Goal: Task Accomplishment & Management: Manage account settings

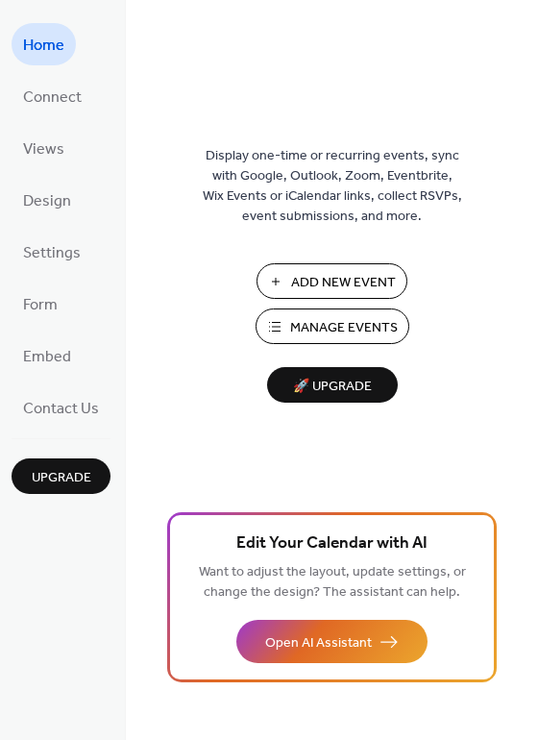
click at [389, 328] on span "Manage Events" at bounding box center [344, 328] width 108 height 20
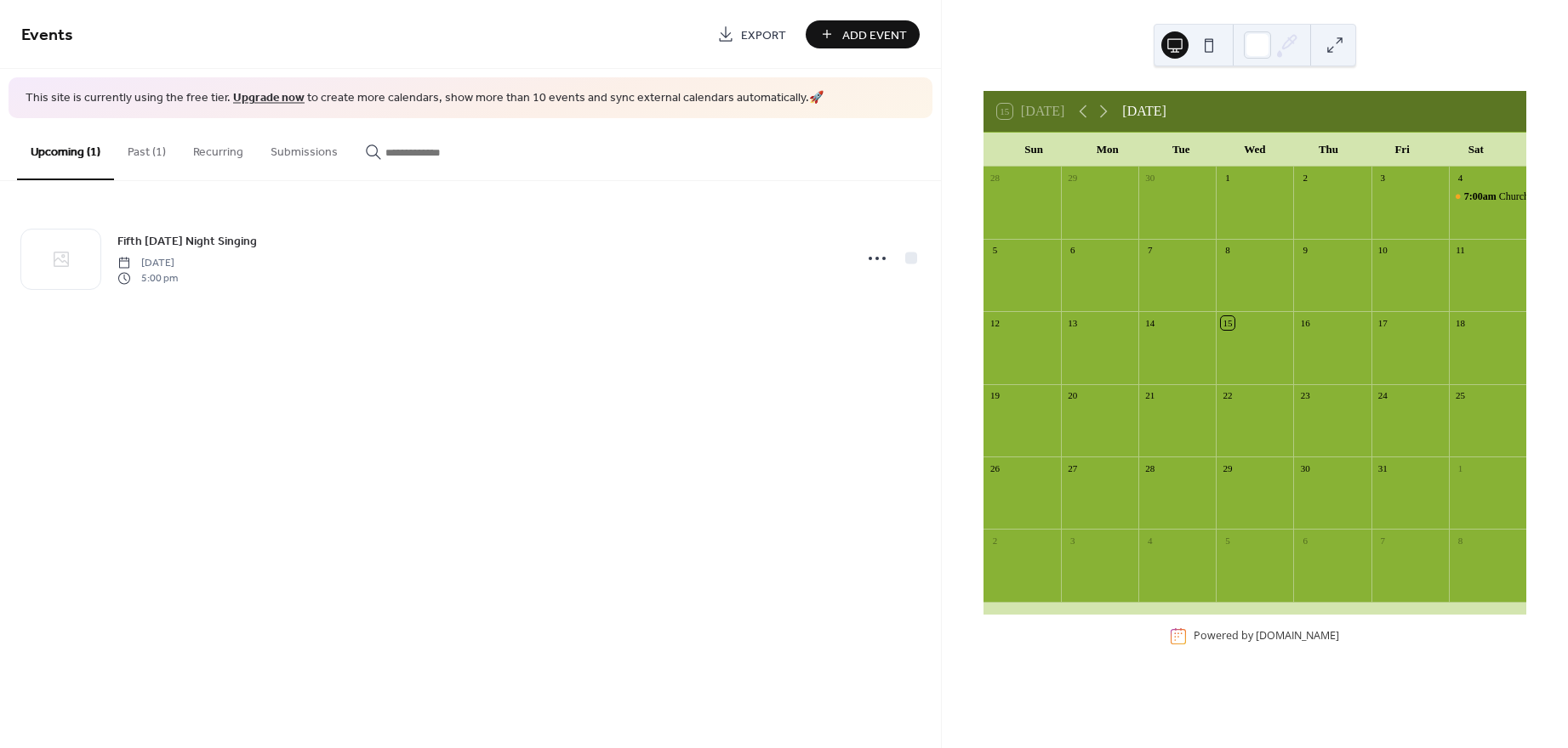
click at [150, 154] on button "Past (1)" at bounding box center [147, 149] width 66 height 60
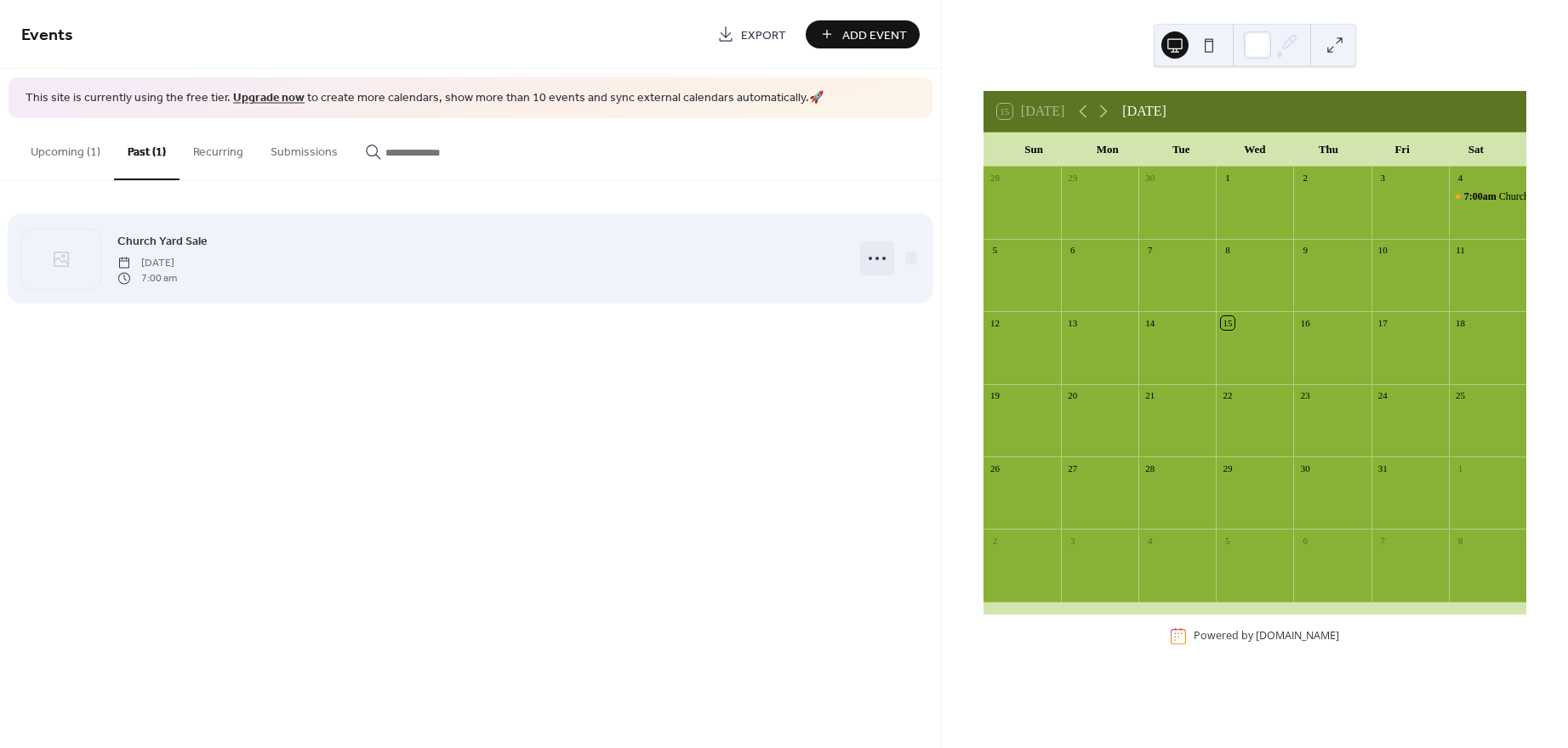
click at [877, 259] on icon at bounding box center [877, 258] width 27 height 27
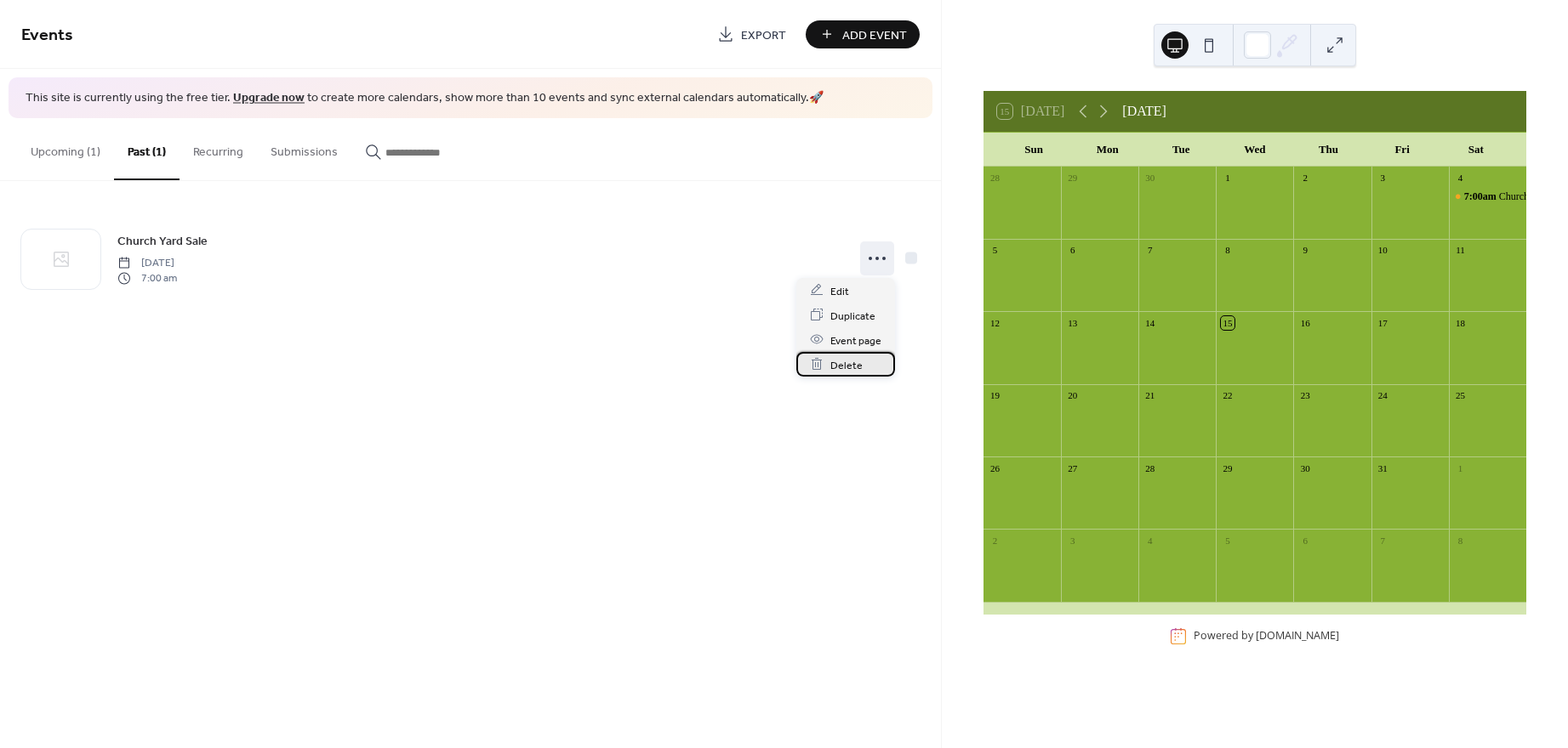
click at [857, 366] on span "Delete" at bounding box center [846, 366] width 33 height 18
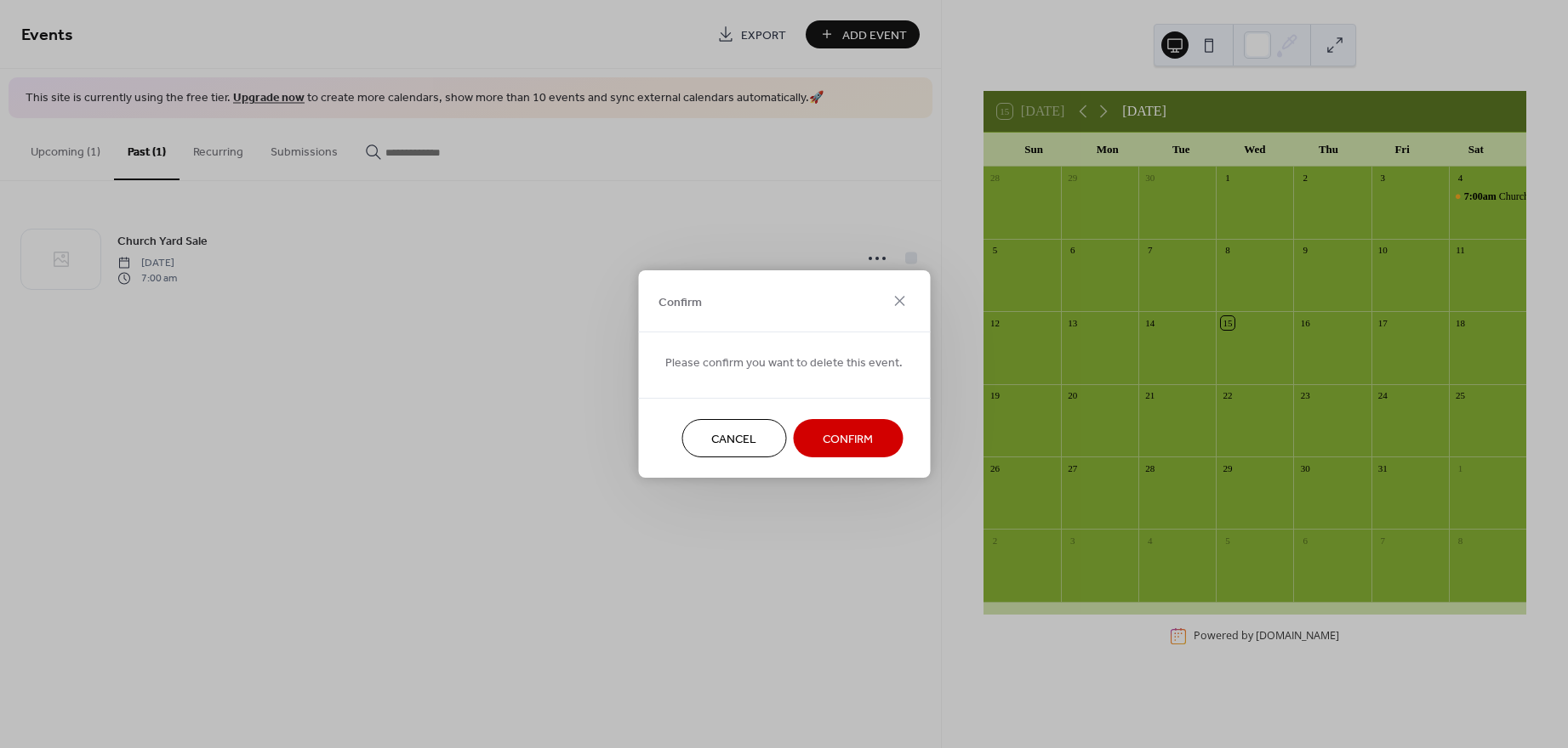
click at [843, 444] on span "Confirm" at bounding box center [847, 440] width 50 height 18
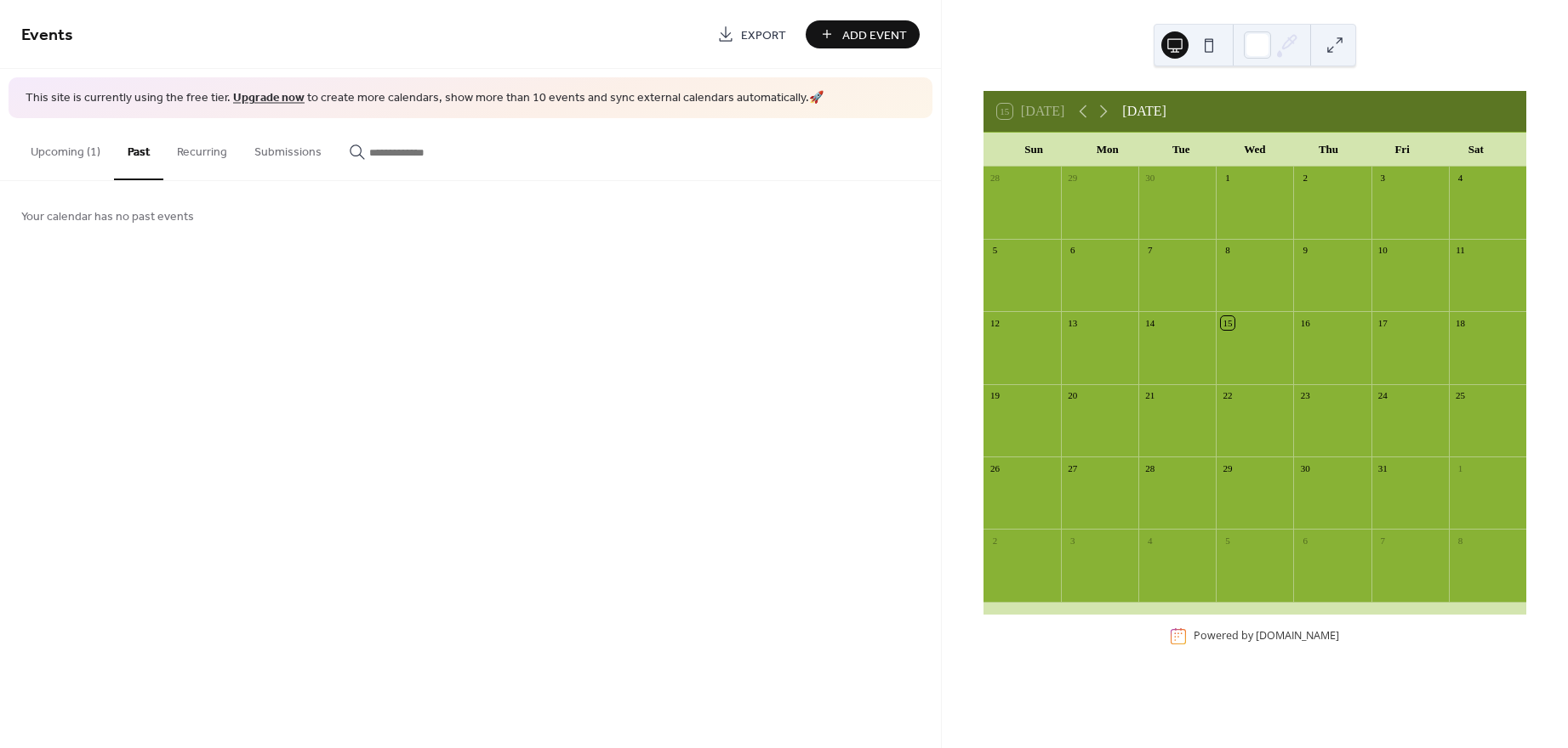
click at [75, 150] on button "Upcoming (1)" at bounding box center [66, 149] width 97 height 60
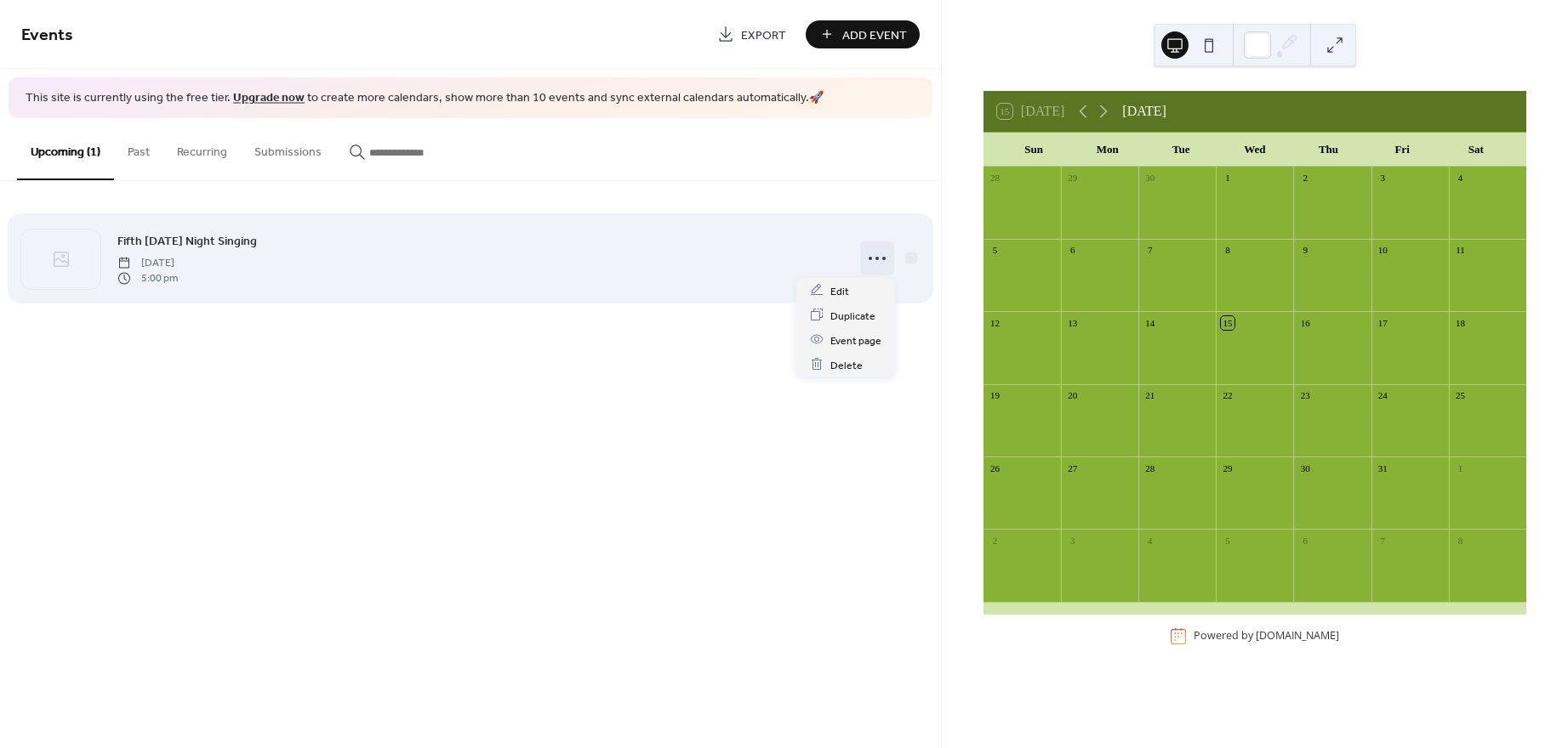
click at [875, 258] on icon at bounding box center [877, 258] width 27 height 27
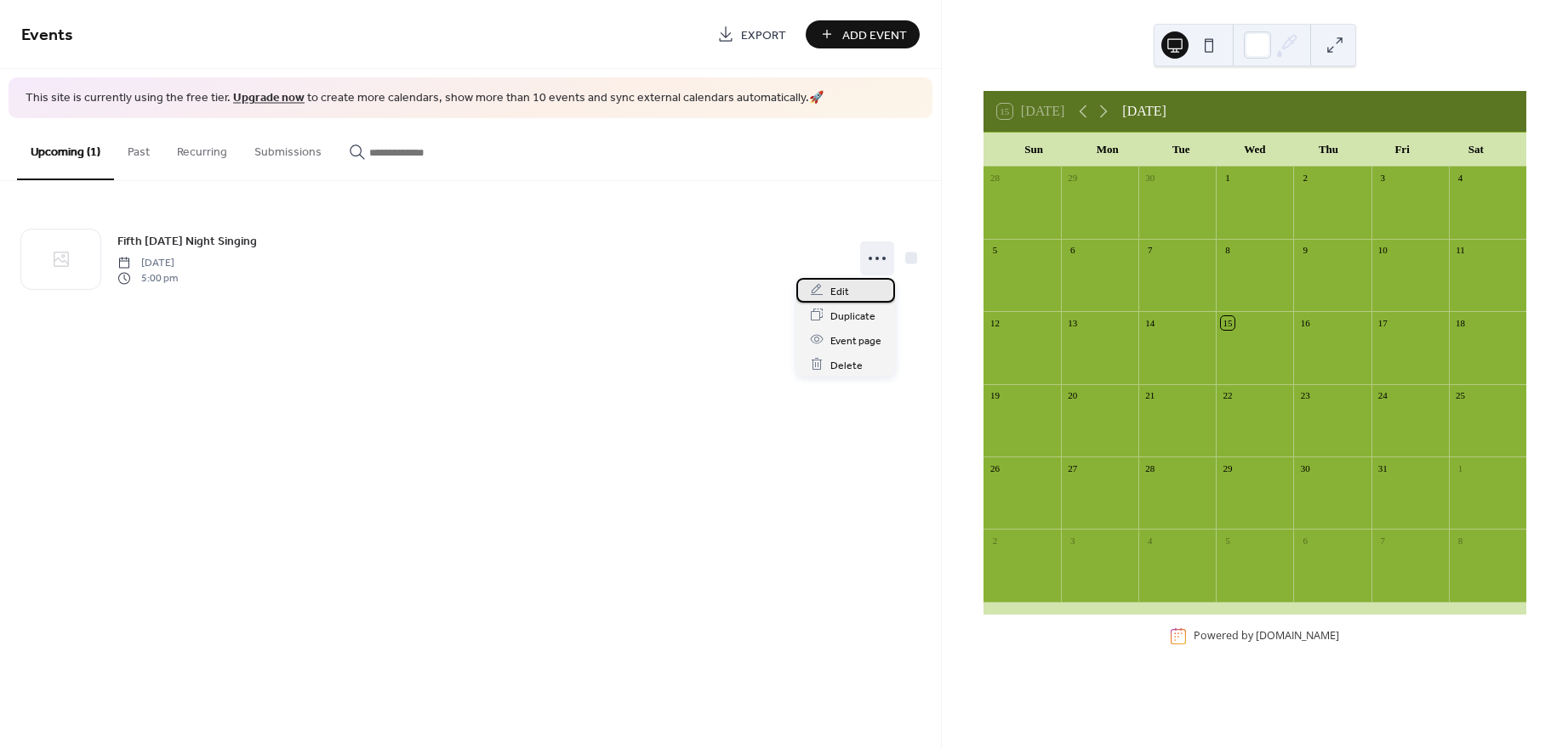
click at [853, 291] on div "Edit" at bounding box center [845, 290] width 98 height 25
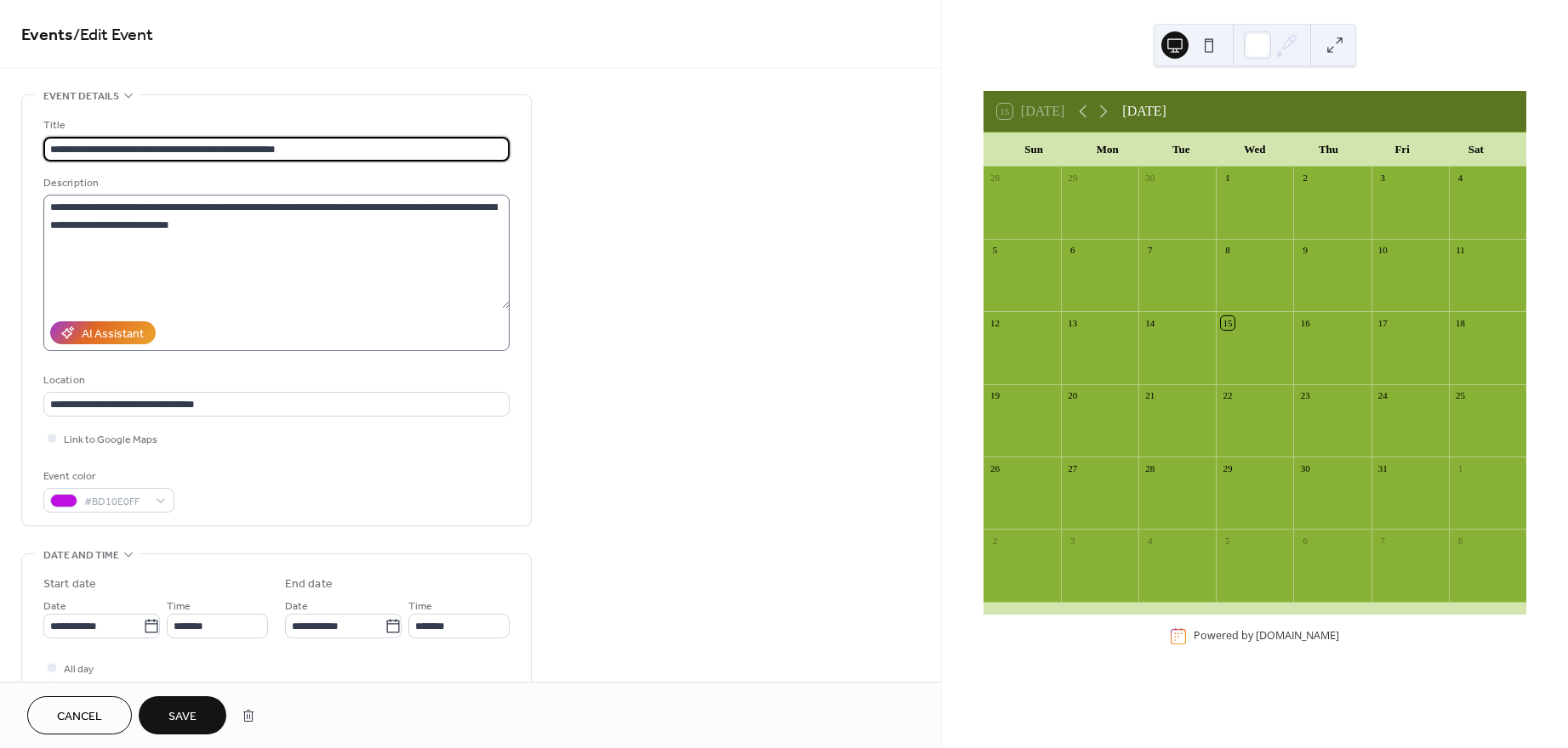
type input "**********"
drag, startPoint x: 119, startPoint y: 227, endPoint x: 172, endPoint y: 243, distance: 55.4
click at [119, 227] on textarea "**********" at bounding box center [276, 251] width 466 height 114
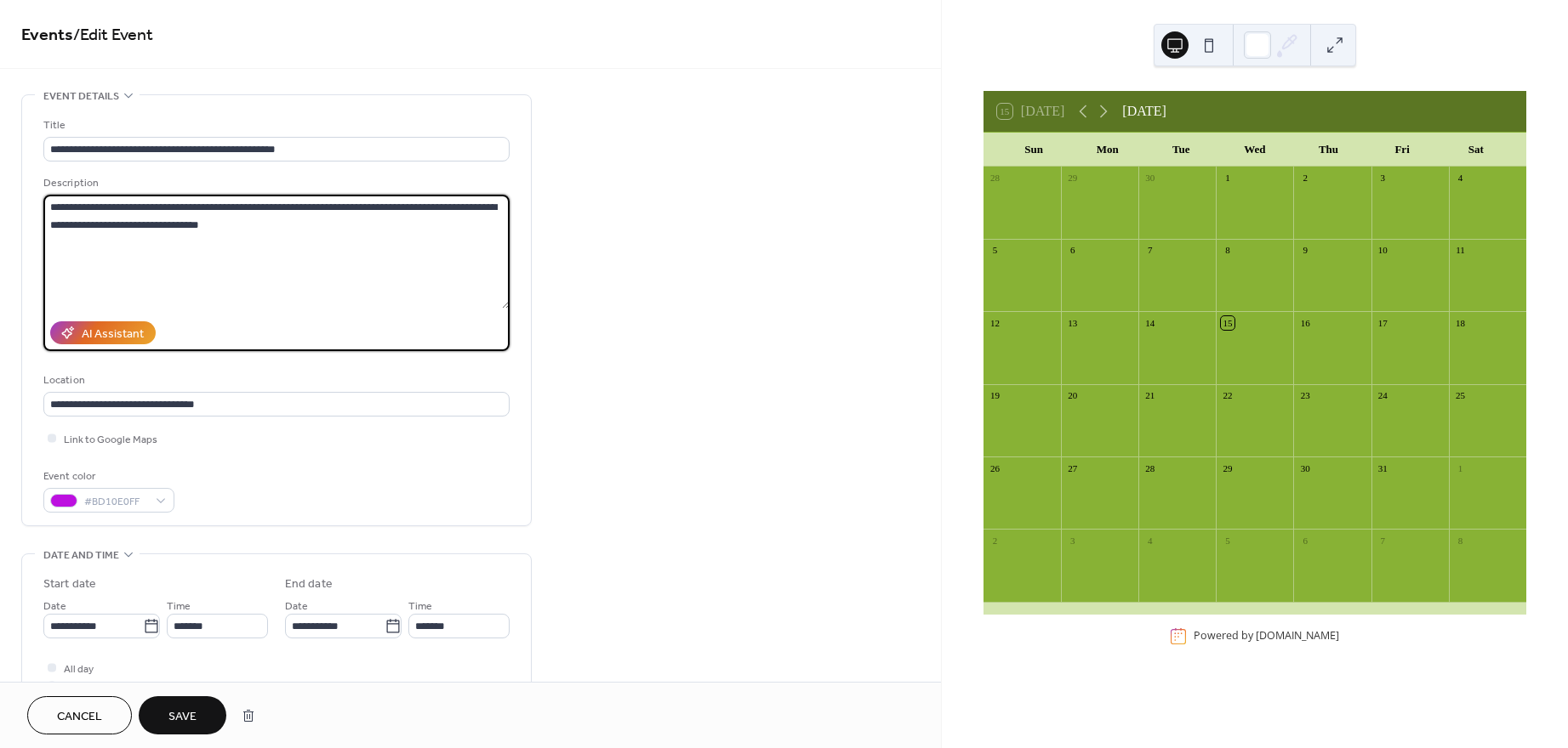
type textarea "**********"
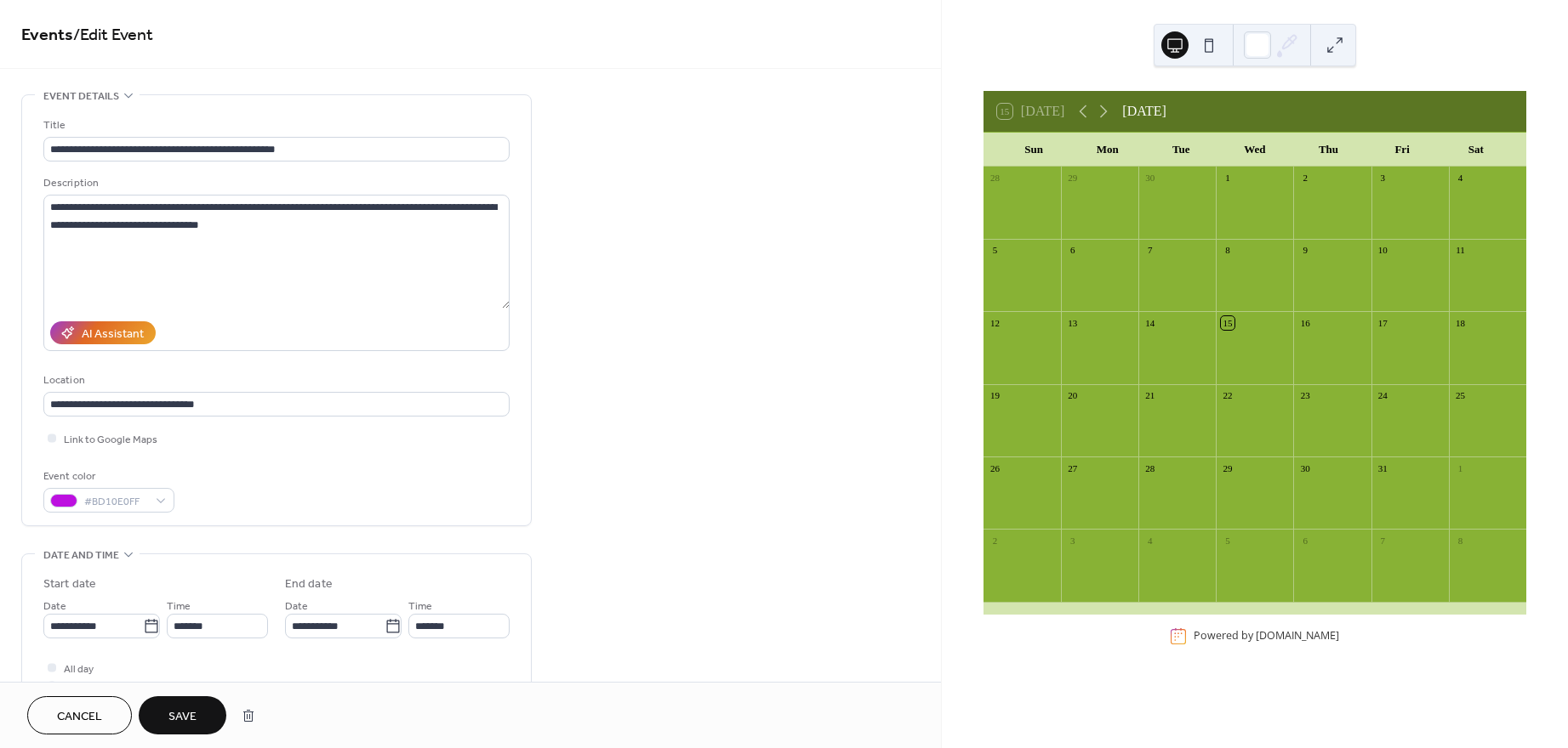
click at [206, 720] on button "Save" at bounding box center [182, 715] width 88 height 38
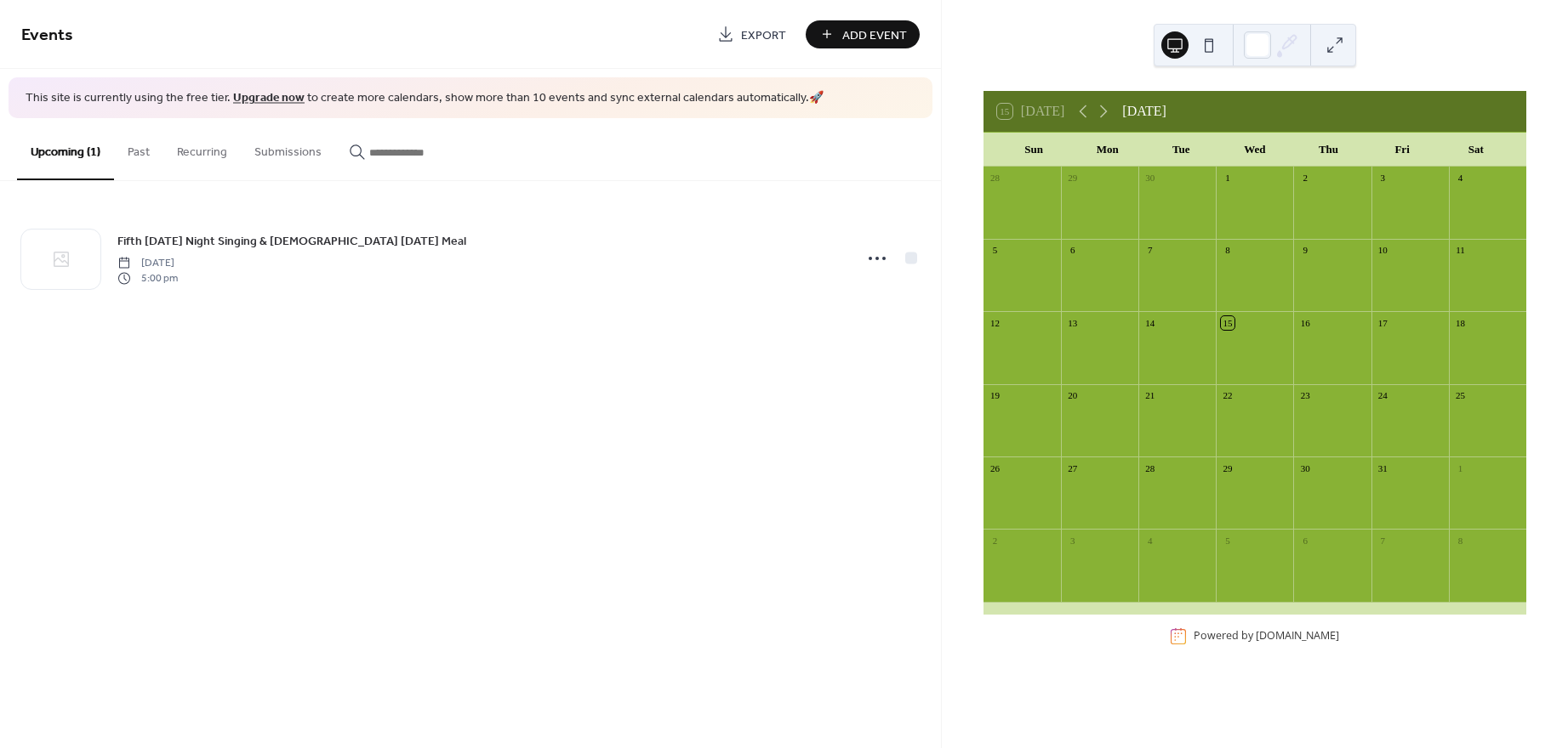
click at [857, 38] on span "Add Event" at bounding box center [874, 35] width 65 height 18
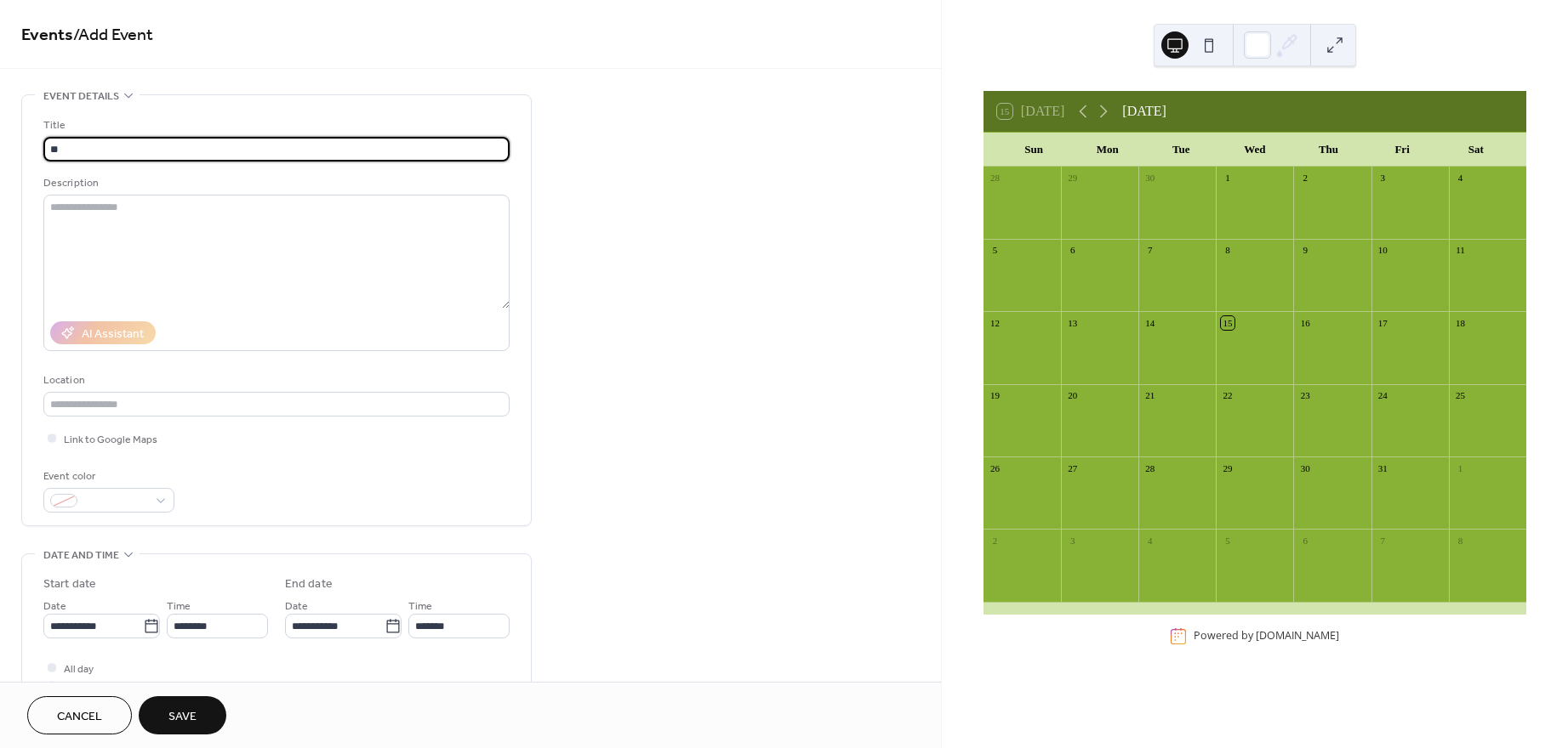
type input "*"
click at [78, 714] on span "Cancel" at bounding box center [79, 717] width 45 height 18
